Goal: Book appointment/travel/reservation

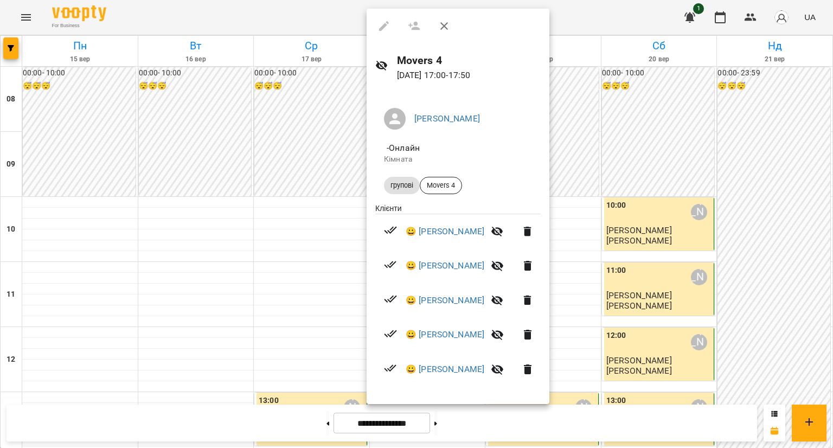
scroll to position [470, 0]
click at [316, 283] on div at bounding box center [416, 224] width 833 height 448
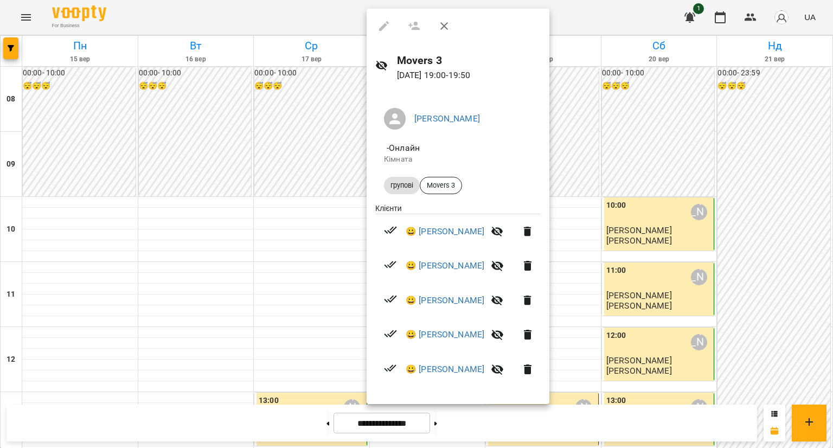
click at [310, 280] on div at bounding box center [416, 224] width 833 height 448
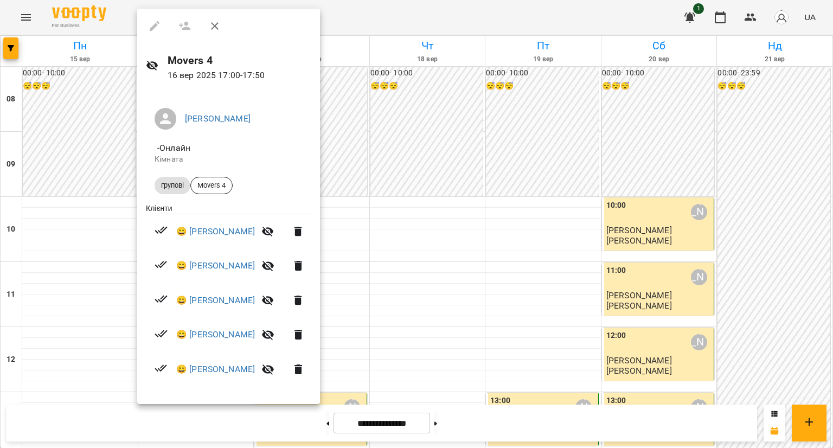
click at [352, 239] on div at bounding box center [416, 224] width 833 height 448
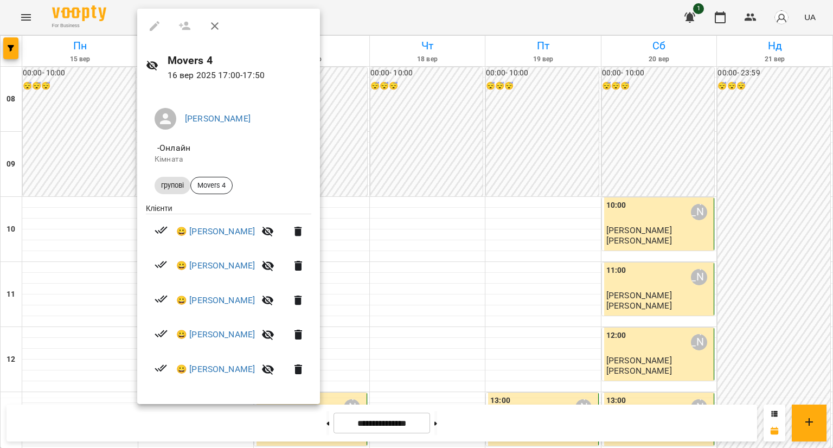
click at [352, 237] on div at bounding box center [416, 224] width 833 height 448
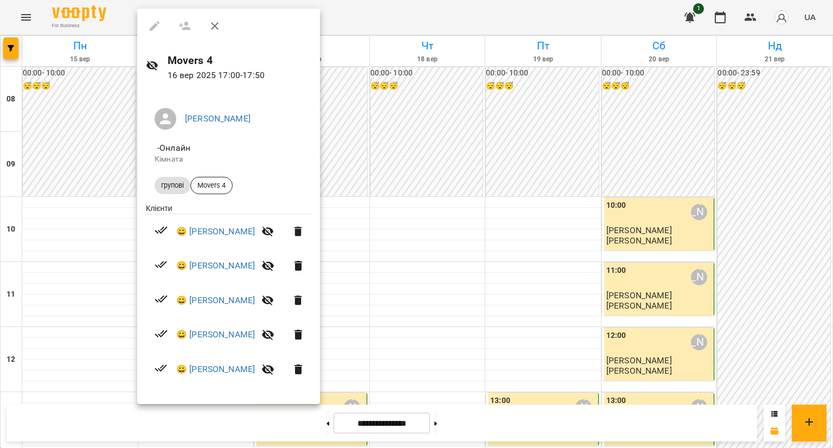
click at [351, 233] on div at bounding box center [416, 224] width 833 height 448
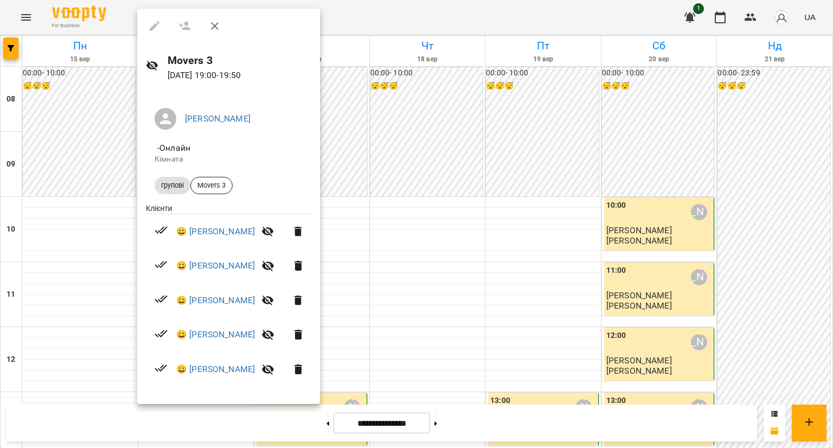
click at [356, 239] on div at bounding box center [416, 224] width 833 height 448
